Goal: Task Accomplishment & Management: Complete application form

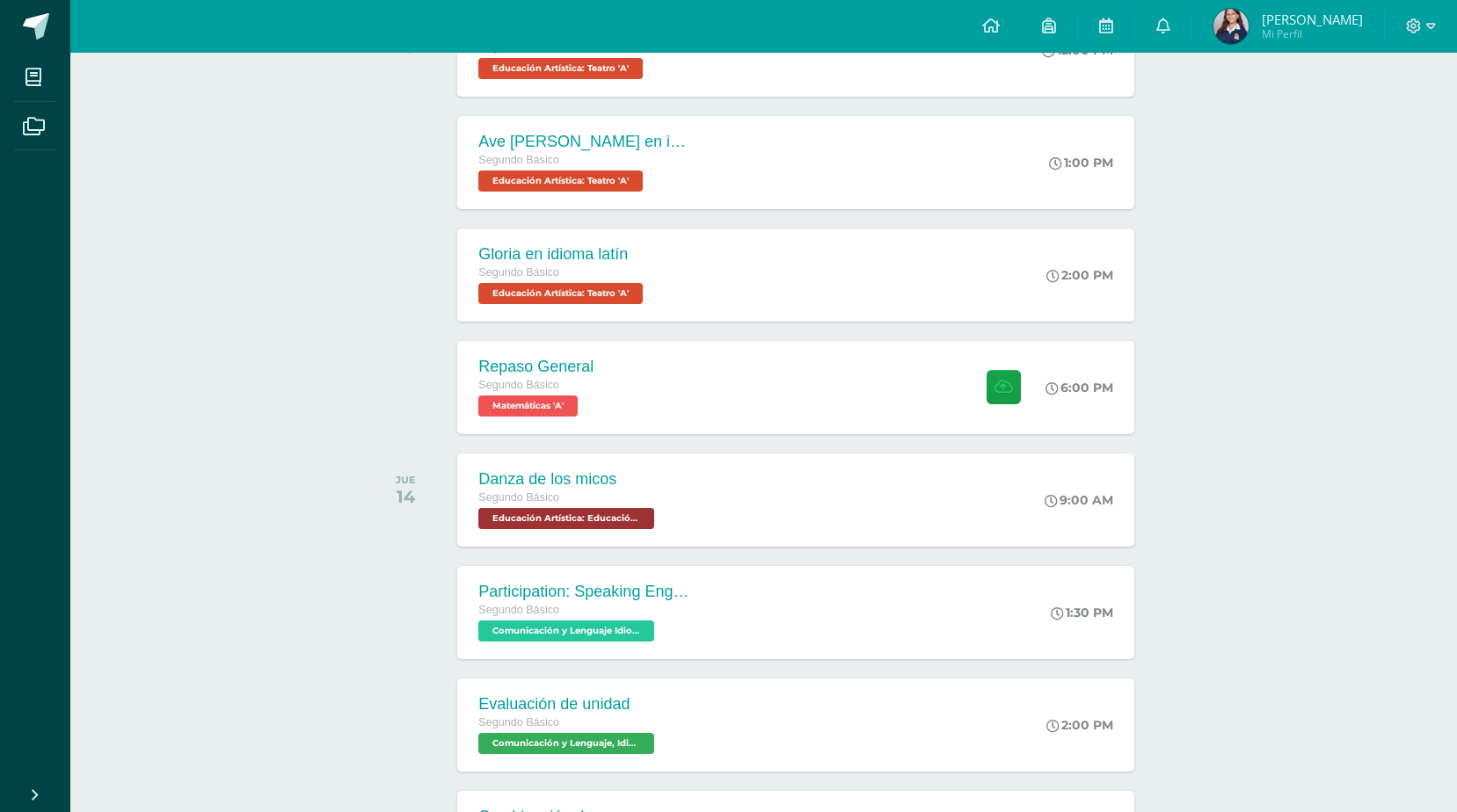
scroll to position [628, 0]
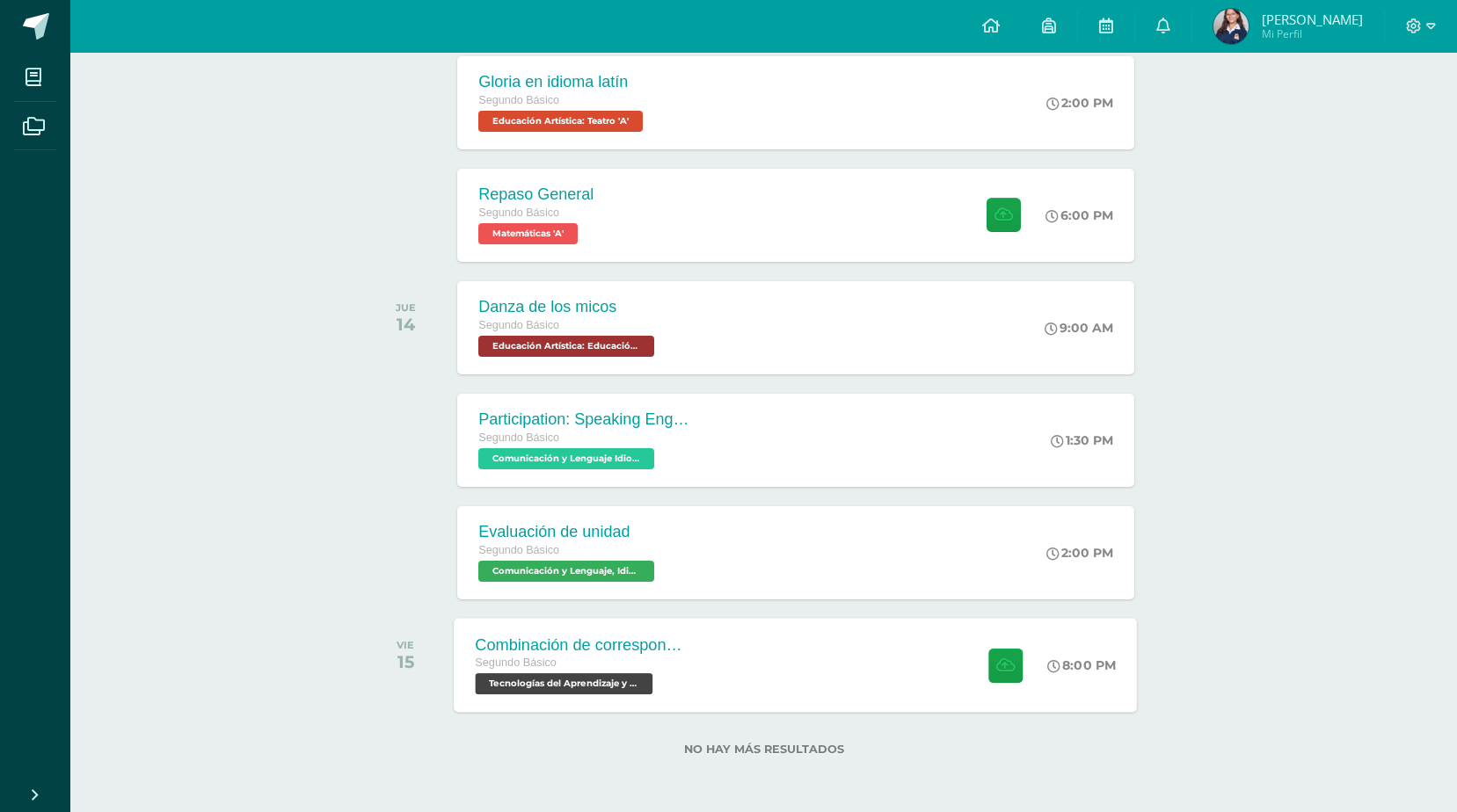
click at [603, 678] on span "Tecnologías del Aprendizaje y la Comunicación 'A'" at bounding box center [565, 683] width 178 height 21
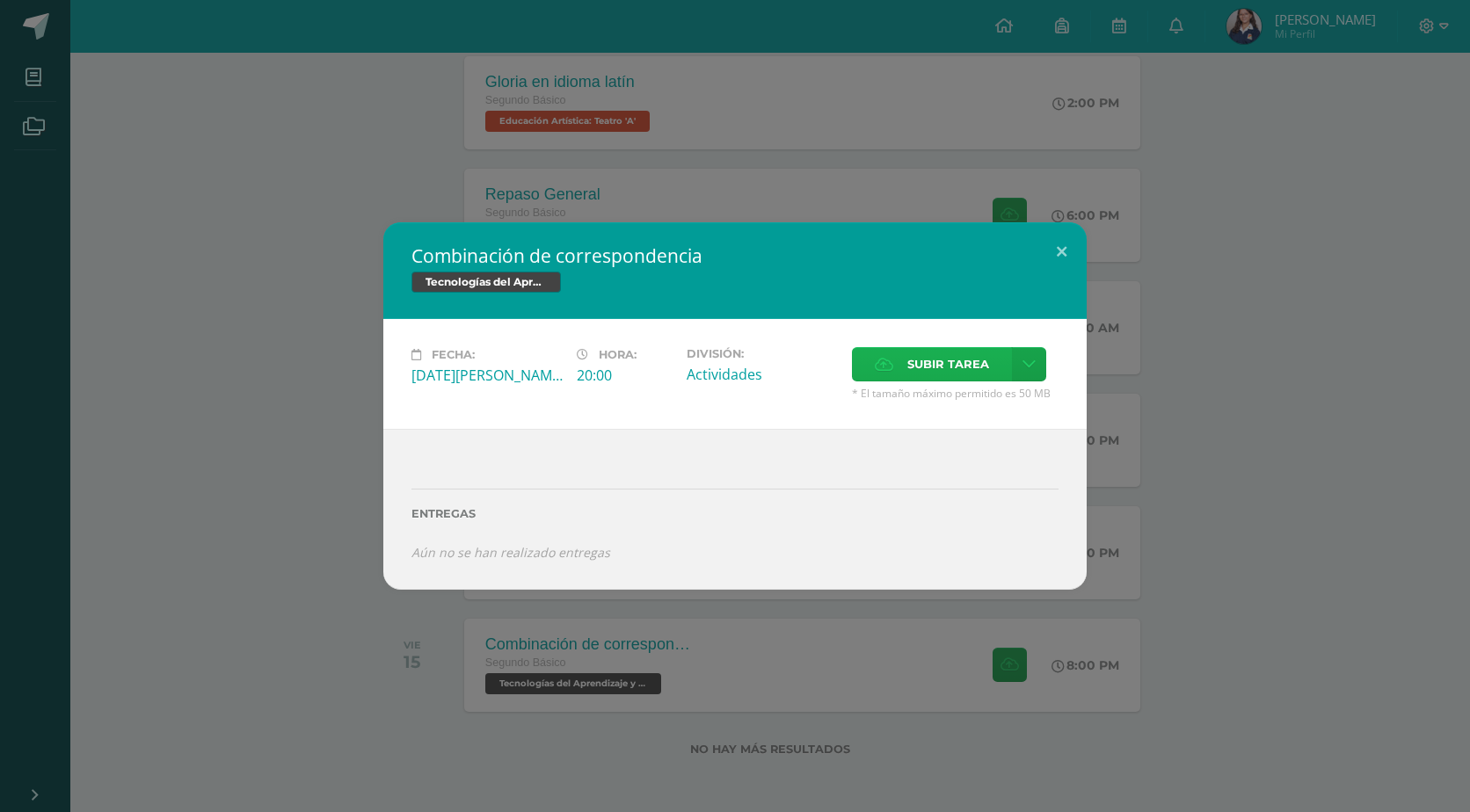
click at [902, 357] on label "Subir tarea" at bounding box center [932, 365] width 160 height 34
click at [0, 0] on input "Subir tarea" at bounding box center [0, 0] width 0 height 0
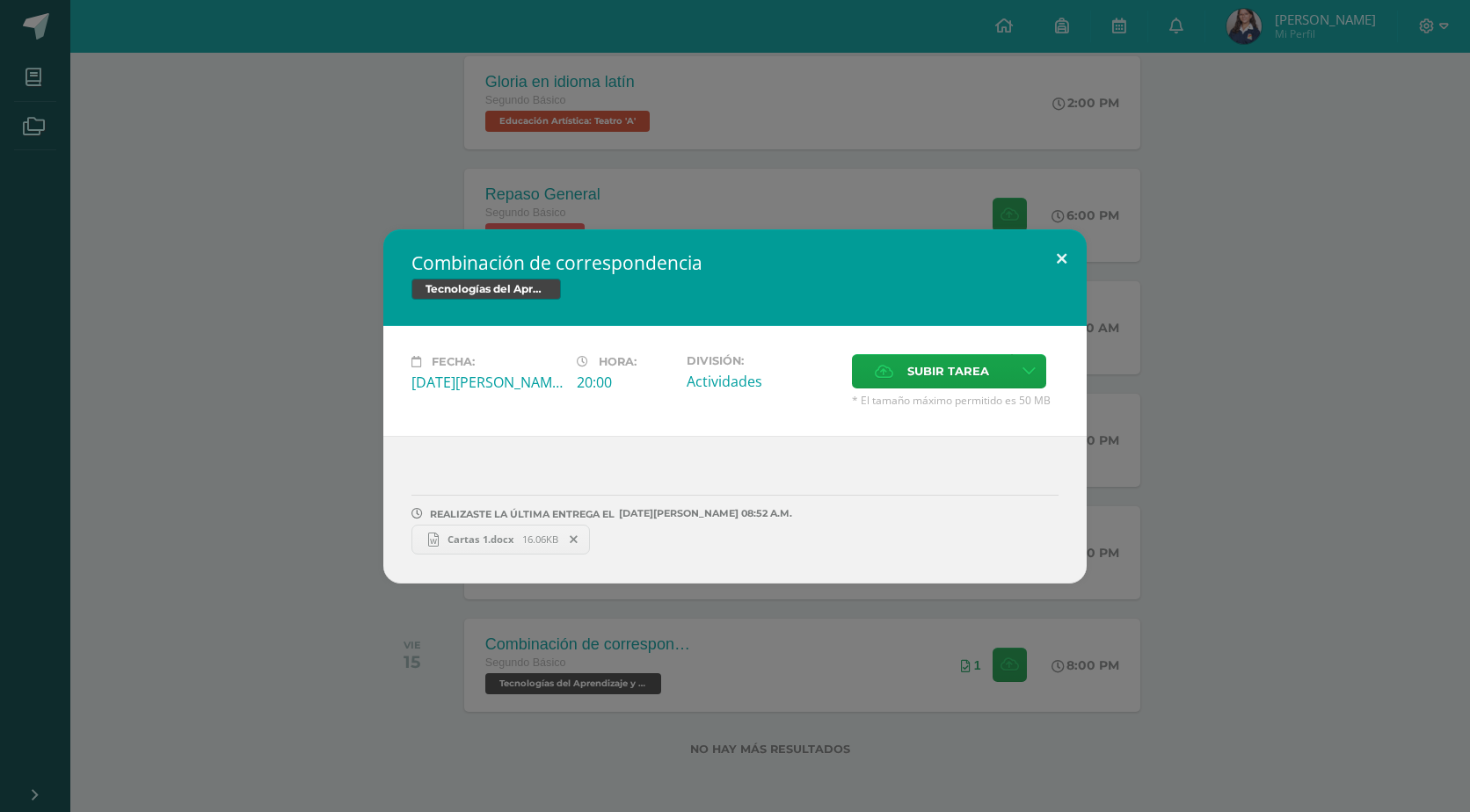
click at [1054, 253] on button at bounding box center [1062, 260] width 50 height 60
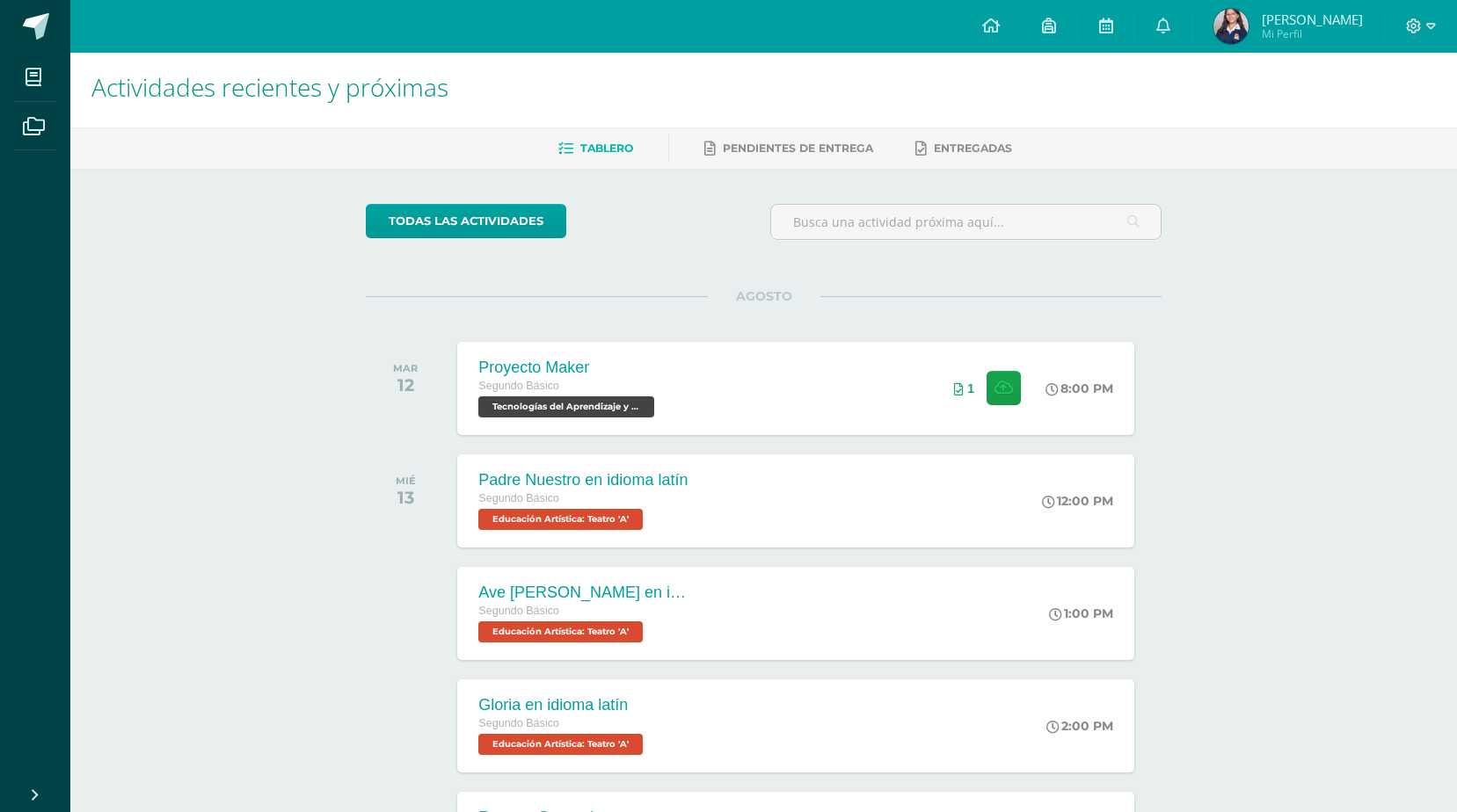
scroll to position [0, 0]
